Goal: Information Seeking & Learning: Learn about a topic

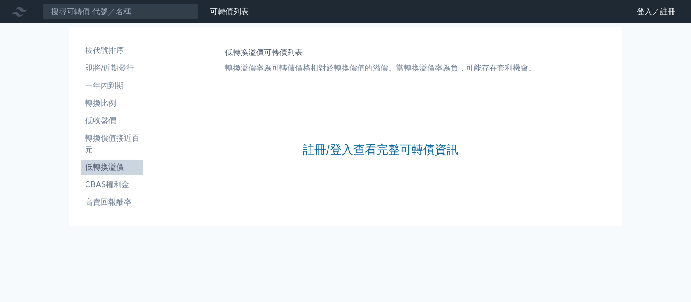
click at [314, 196] on div "註冊/登入查看完整可轉債資訊" at bounding box center [380, 149] width 155 height 128
click at [323, 157] on link "註冊/登入查看完整可轉債資訊" at bounding box center [380, 150] width 155 height 16
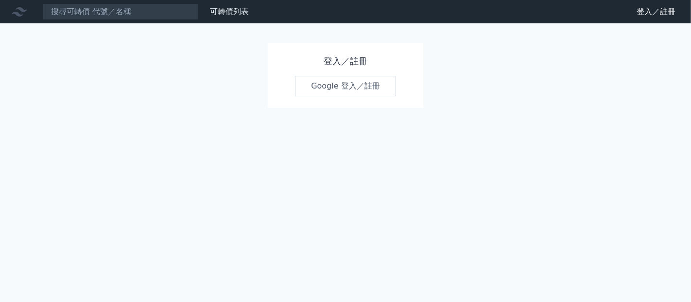
click at [337, 96] on link "Google 登入／註冊" at bounding box center [345, 86] width 101 height 20
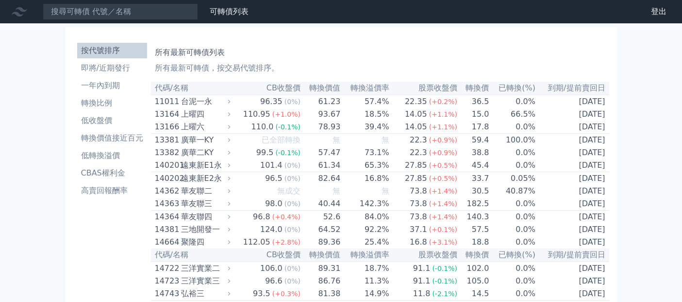
click at [77, 161] on li "低轉換溢價" at bounding box center [112, 156] width 70 height 12
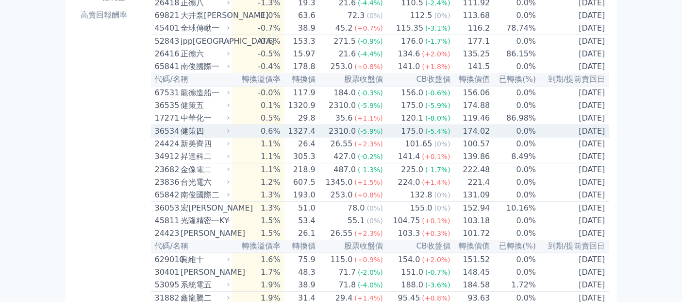
scroll to position [152, 0]
